Goal: Navigation & Orientation: Find specific page/section

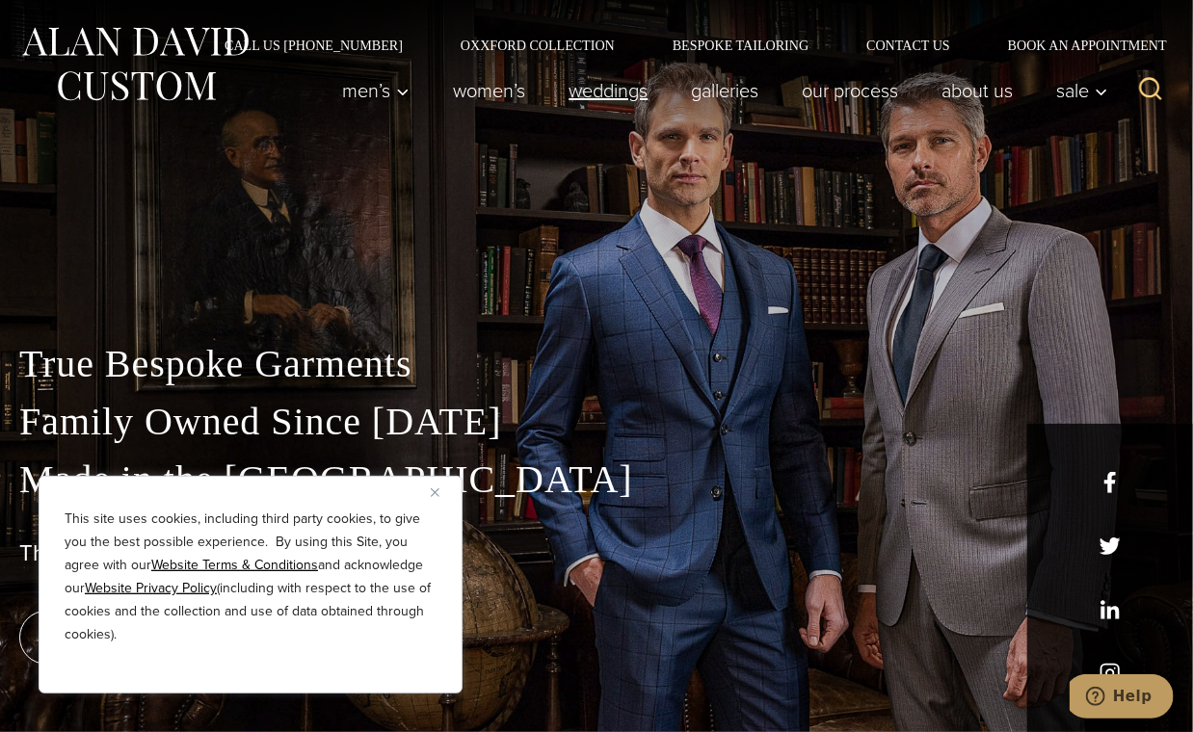
click at [580, 86] on link "weddings" at bounding box center [608, 90] width 122 height 39
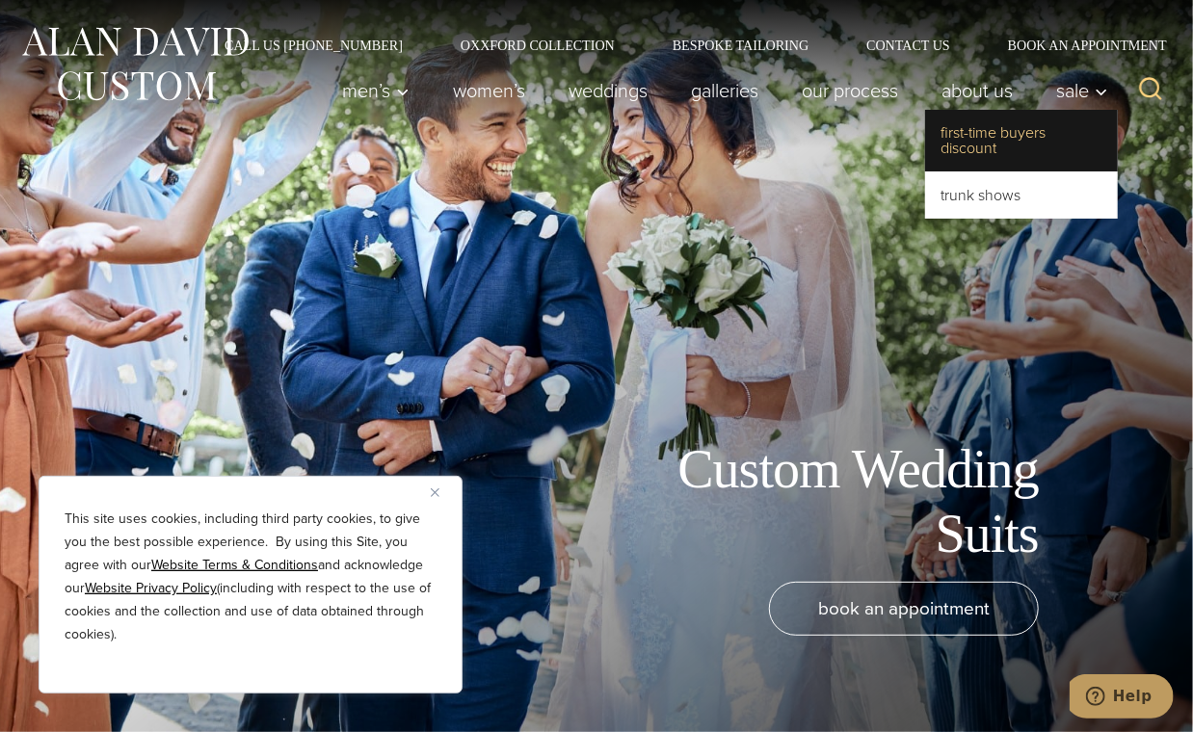
click at [1052, 138] on link "First-Time Buyers Discount" at bounding box center [1021, 141] width 193 height 62
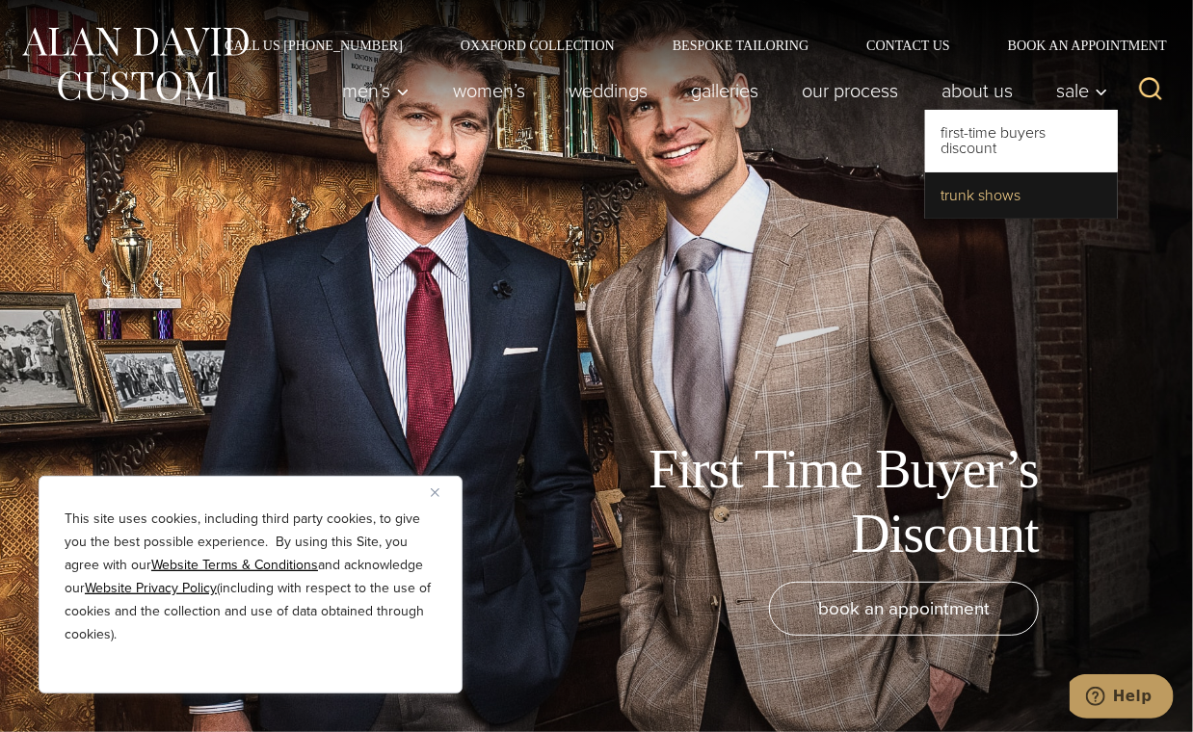
click at [969, 193] on link "Trunk Shows" at bounding box center [1021, 195] width 193 height 46
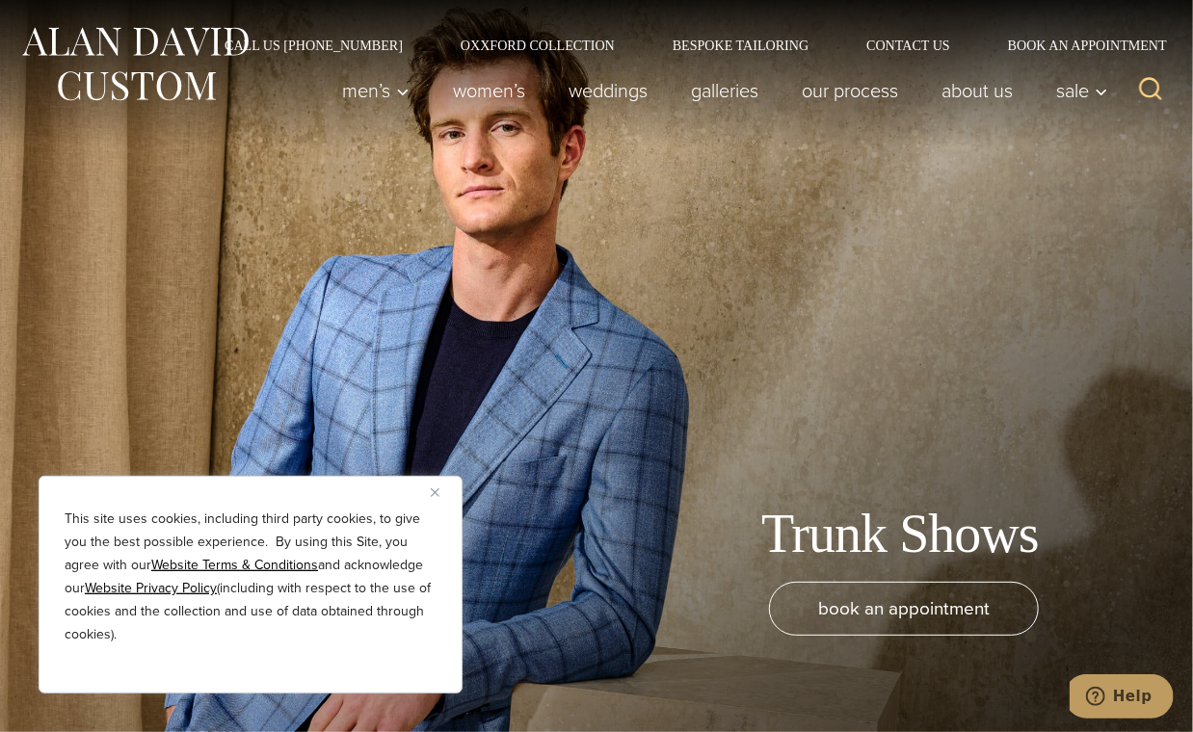
click at [431, 490] on img "Close" at bounding box center [435, 493] width 9 height 9
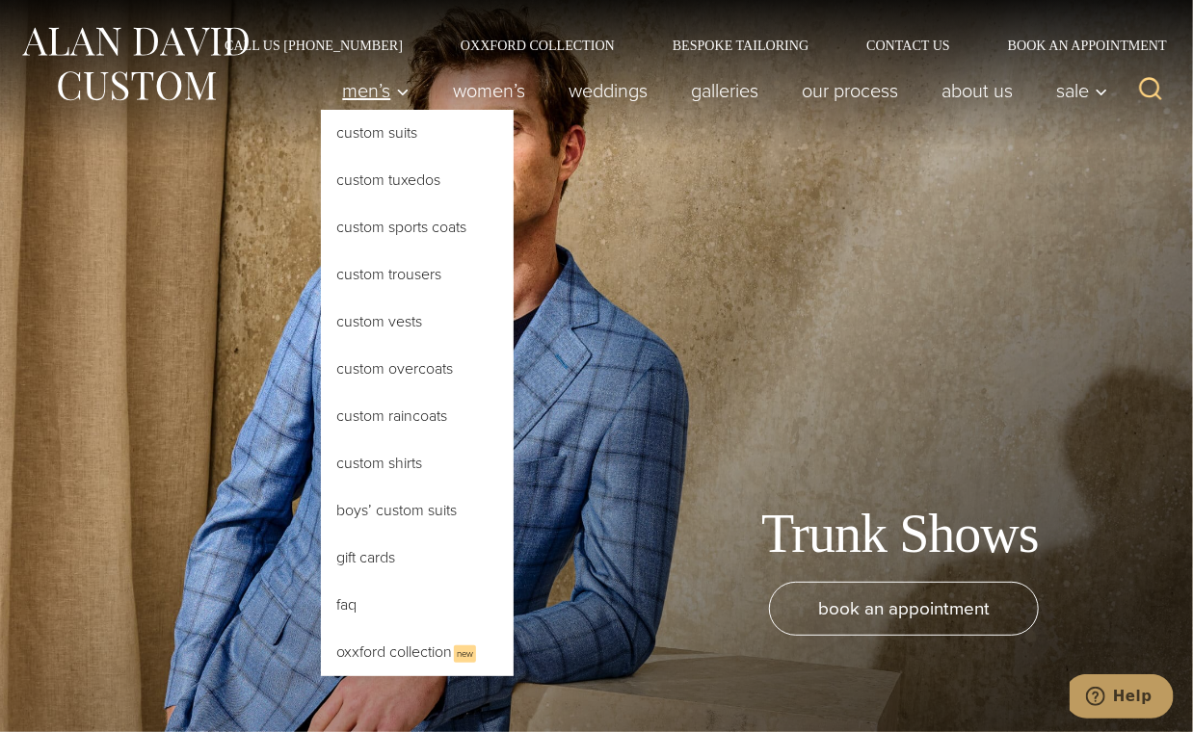
click at [354, 90] on span "Men’s" at bounding box center [375, 90] width 67 height 19
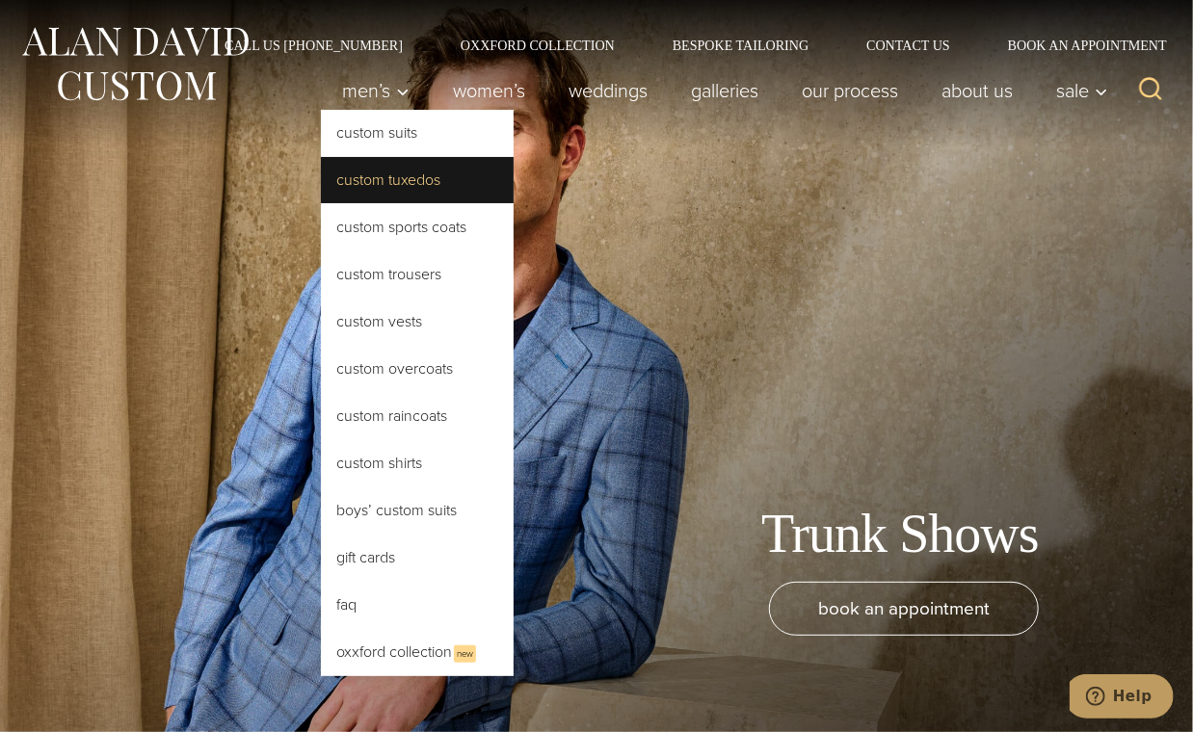
click at [448, 173] on link "Custom Tuxedos" at bounding box center [417, 180] width 193 height 46
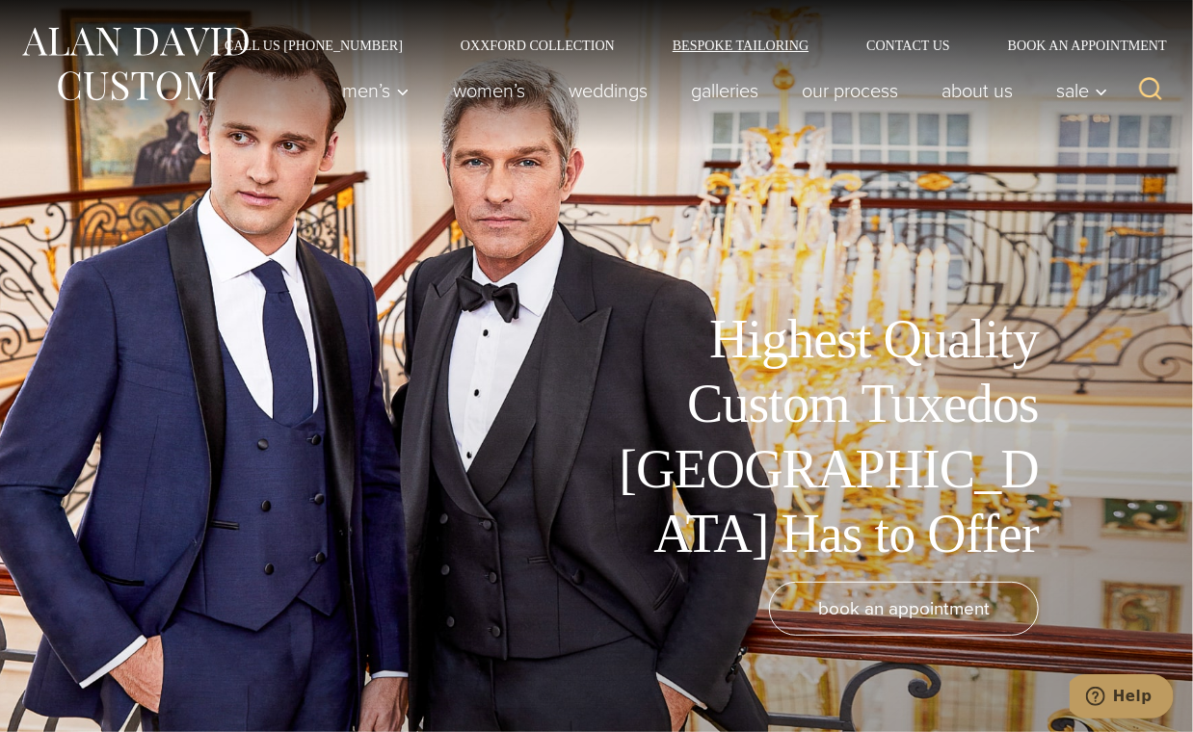
click at [727, 41] on link "Bespoke Tailoring" at bounding box center [741, 45] width 194 height 13
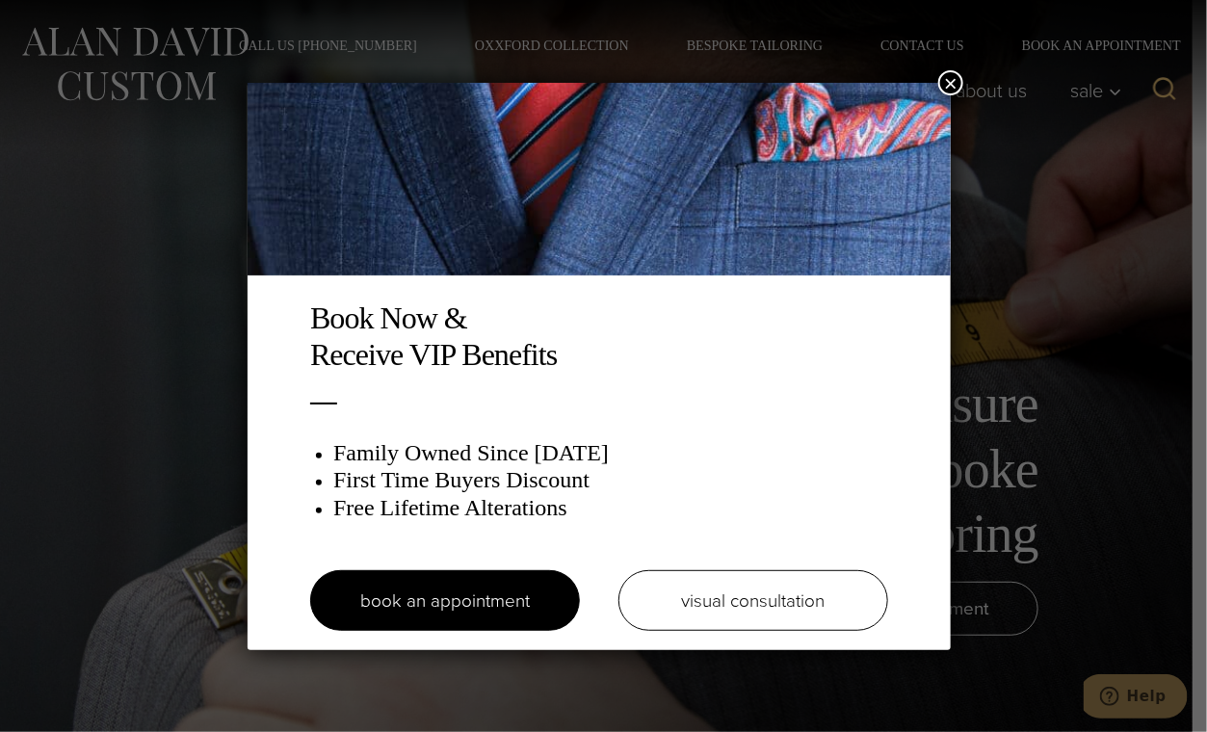
click at [938, 32] on div "Book Now & Receive VIP Benefits Family Owned Since [DATE] First Time Buyers Dis…" at bounding box center [603, 366] width 1207 height 732
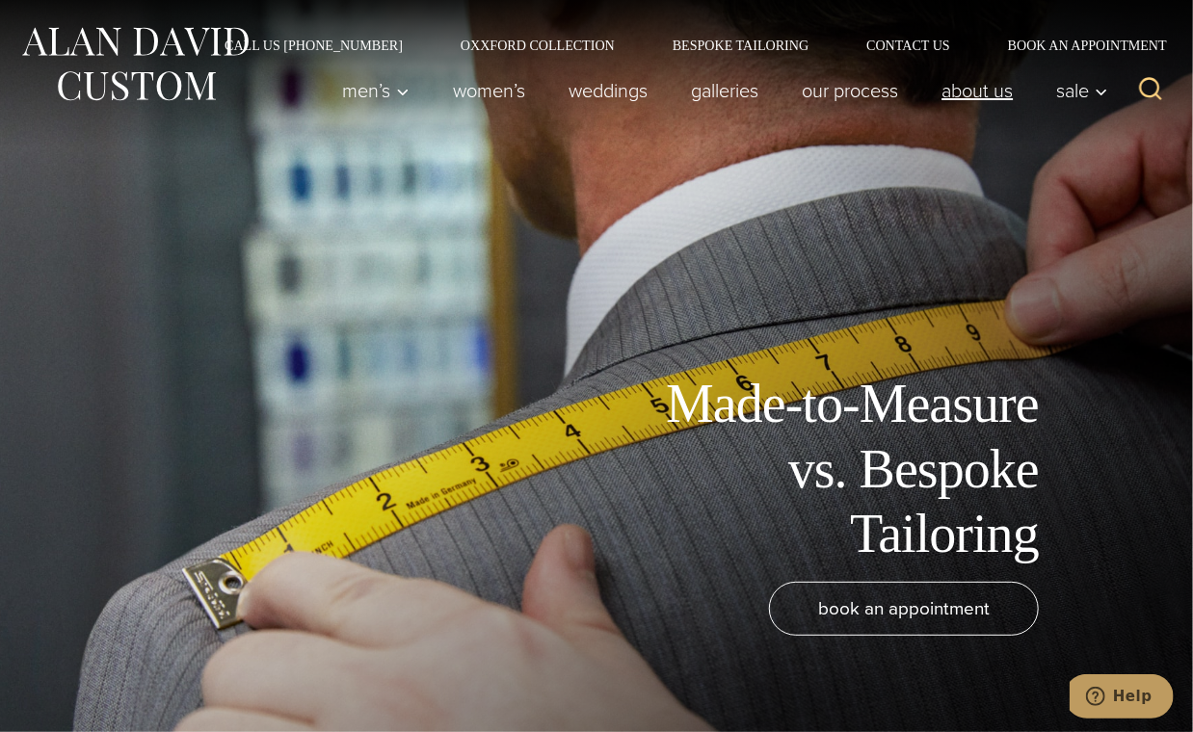
click at [965, 84] on link "About Us" at bounding box center [977, 90] width 115 height 39
